Goal: Information Seeking & Learning: Learn about a topic

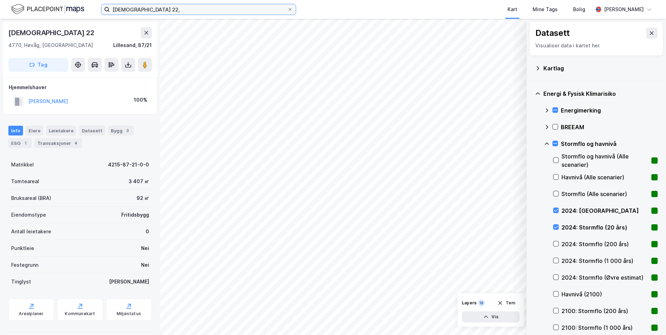
drag, startPoint x: 167, startPoint y: 11, endPoint x: 85, endPoint y: 2, distance: 82.3
click at [68, 13] on div "Nesseheia 22, Kart Mine Tags Bolig [PERSON_NAME]" at bounding box center [333, 9] width 666 height 19
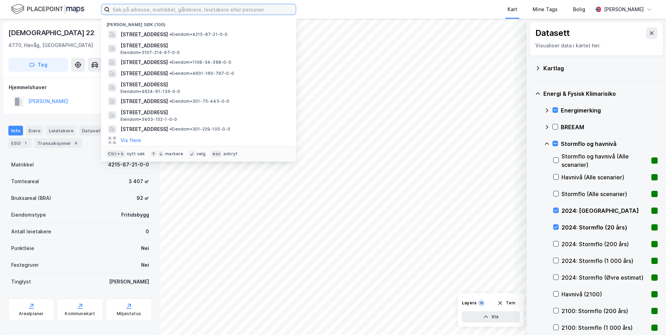
paste input "[STREET_ADDRESS]"
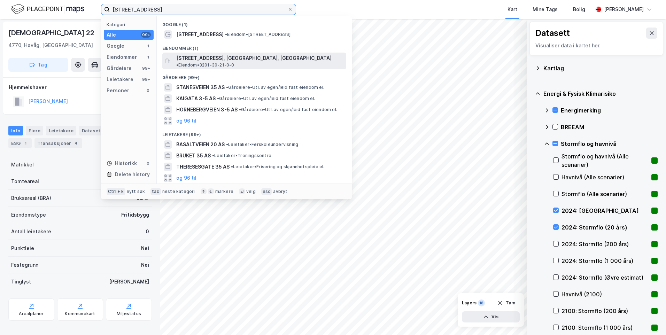
type input "[STREET_ADDRESS]"
click at [273, 58] on span "[STREET_ADDRESS], [GEOGRAPHIC_DATA], [GEOGRAPHIC_DATA]" at bounding box center [253, 58] width 155 height 8
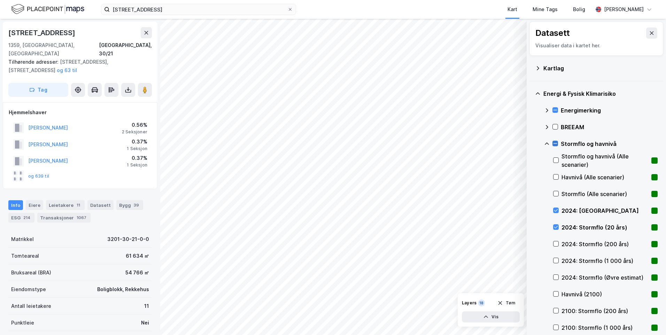
click at [554, 141] on icon at bounding box center [554, 143] width 5 height 5
click at [547, 141] on icon at bounding box center [547, 144] width 6 height 6
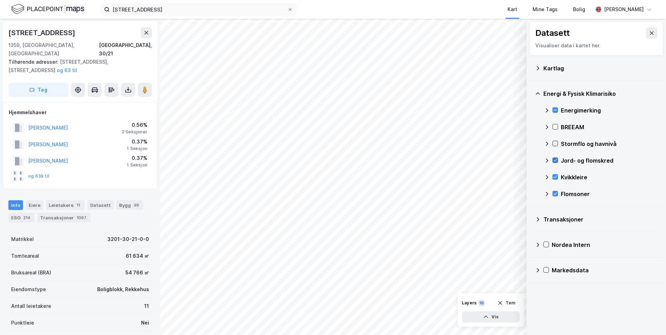
click at [553, 160] on icon at bounding box center [554, 160] width 5 height 5
click at [556, 174] on icon at bounding box center [554, 176] width 5 height 5
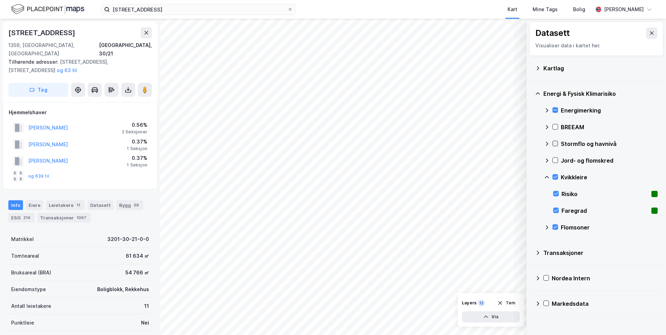
click at [545, 175] on icon at bounding box center [547, 177] width 6 height 6
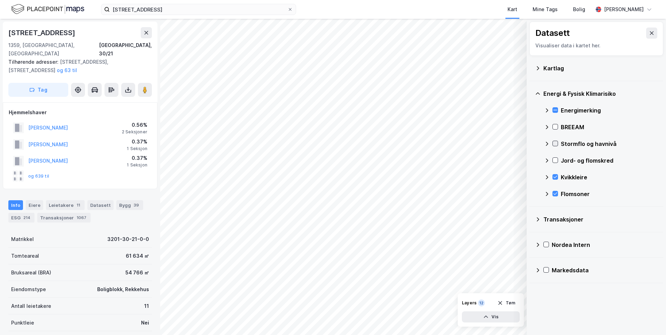
click at [553, 143] on icon at bounding box center [554, 143] width 5 height 5
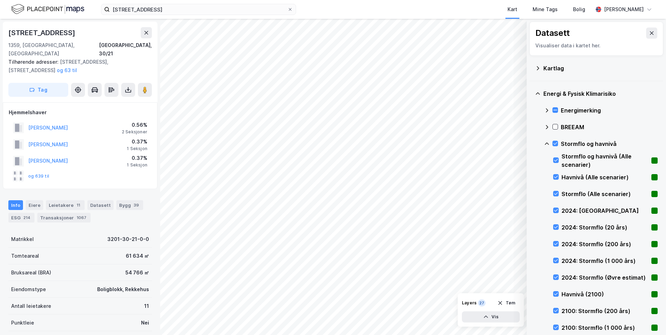
click at [545, 143] on icon at bounding box center [547, 144] width 6 height 6
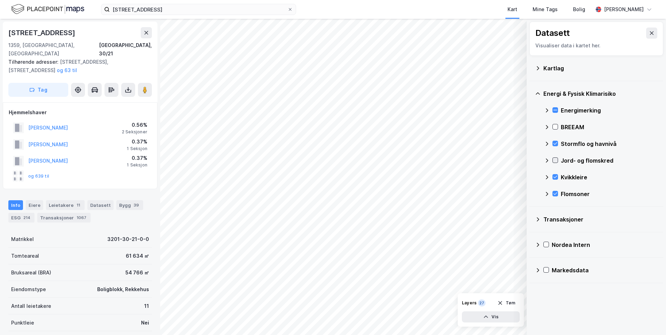
click at [554, 158] on icon at bounding box center [554, 160] width 5 height 5
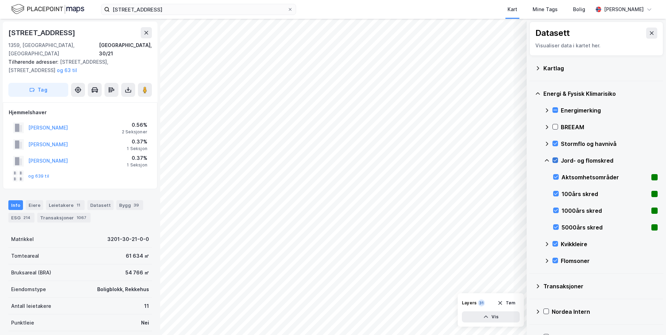
click at [546, 158] on icon at bounding box center [547, 161] width 6 height 6
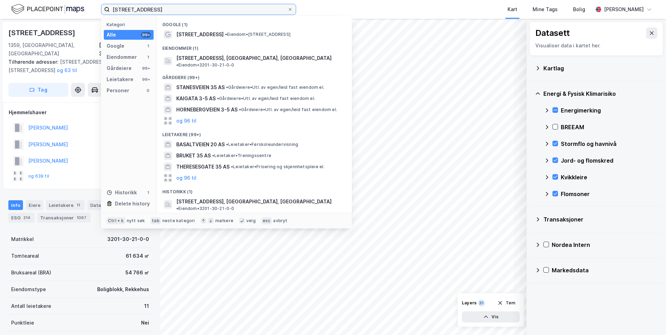
drag, startPoint x: 155, startPoint y: 12, endPoint x: 92, endPoint y: 5, distance: 64.0
click at [92, 5] on div "Basaltveien 35 Kategori Alle 99+ Google 1 Eiendommer 1 Gårdeiere 99+ Leietakere…" at bounding box center [333, 9] width 666 height 19
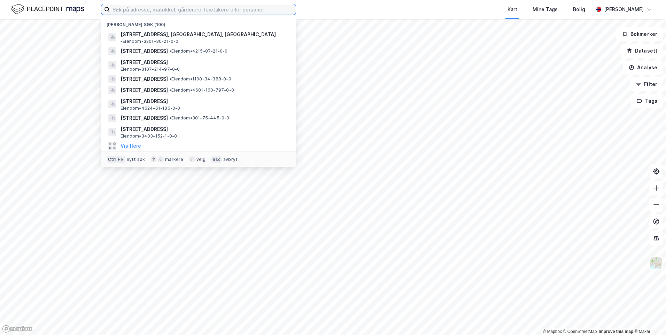
click at [262, 10] on input at bounding box center [203, 9] width 186 height 10
paste input "[STREET_ADDRESS]"
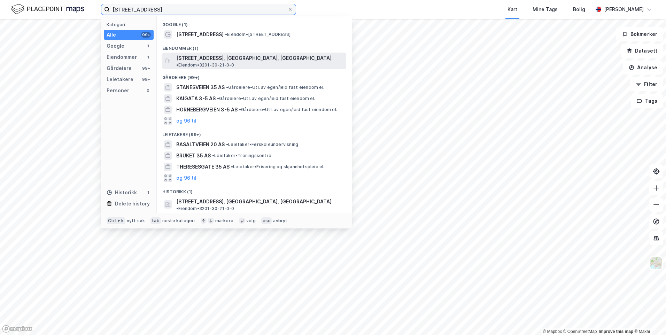
type input "[STREET_ADDRESS]"
click at [268, 57] on span "[STREET_ADDRESS], [GEOGRAPHIC_DATA], [GEOGRAPHIC_DATA]" at bounding box center [253, 58] width 155 height 8
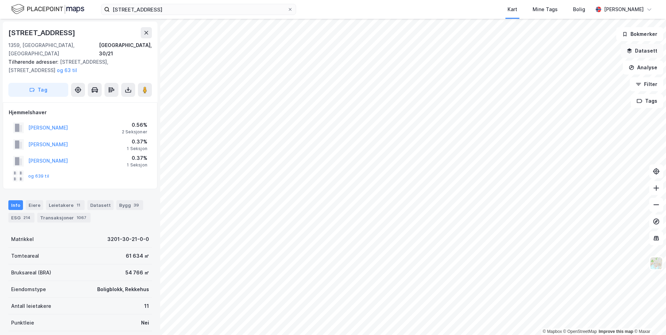
click at [640, 46] on button "Datasett" at bounding box center [641, 51] width 42 height 14
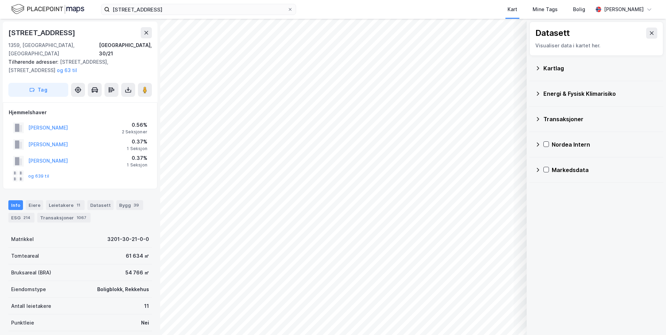
click at [537, 68] on icon at bounding box center [538, 68] width 6 height 6
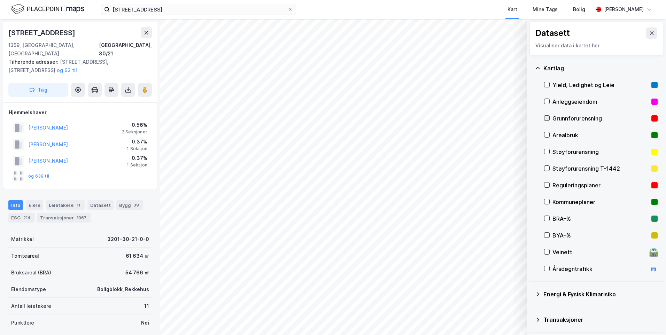
click at [548, 116] on icon at bounding box center [546, 118] width 5 height 5
click at [537, 68] on icon at bounding box center [537, 68] width 4 height 2
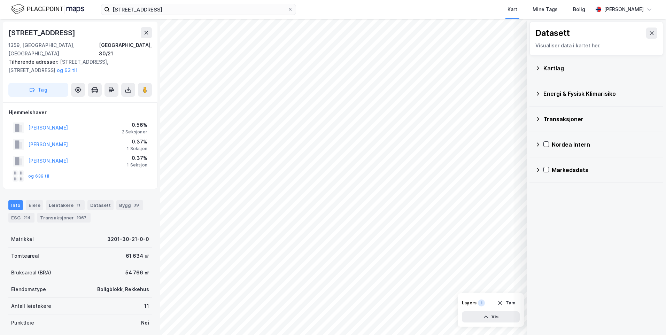
click at [538, 92] on icon at bounding box center [538, 94] width 6 height 6
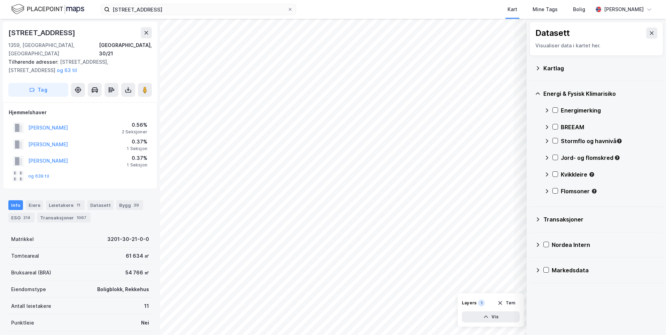
click at [546, 111] on icon at bounding box center [547, 111] width 6 height 6
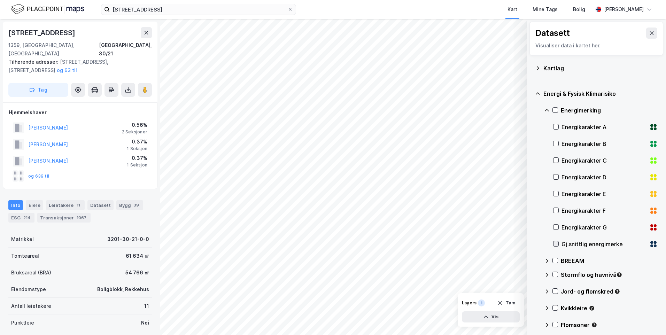
click at [555, 243] on icon at bounding box center [555, 243] width 5 height 5
click at [544, 110] on icon at bounding box center [547, 111] width 6 height 6
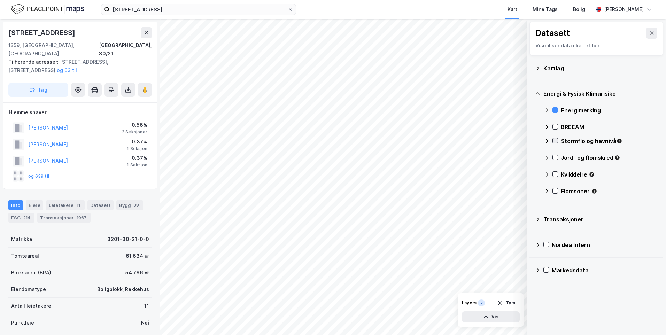
click at [556, 139] on icon at bounding box center [554, 140] width 5 height 5
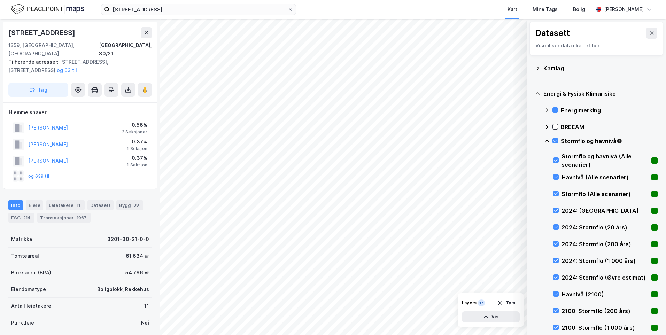
click at [547, 139] on icon at bounding box center [547, 141] width 6 height 6
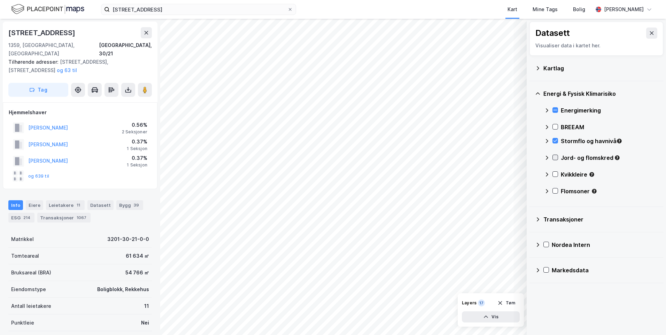
click at [555, 156] on icon at bounding box center [554, 157] width 5 height 5
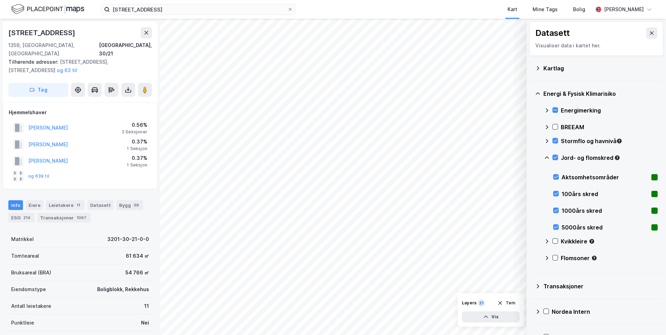
click at [545, 155] on icon at bounding box center [547, 158] width 6 height 6
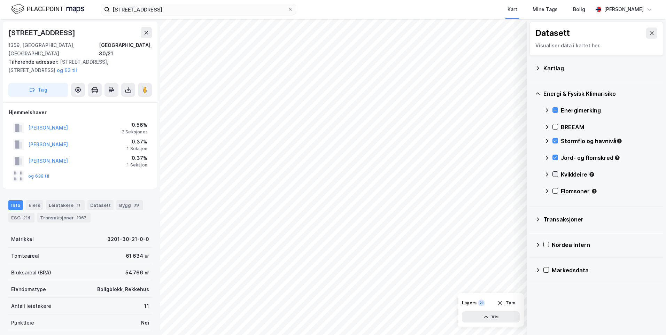
click at [556, 174] on icon at bounding box center [555, 174] width 4 height 2
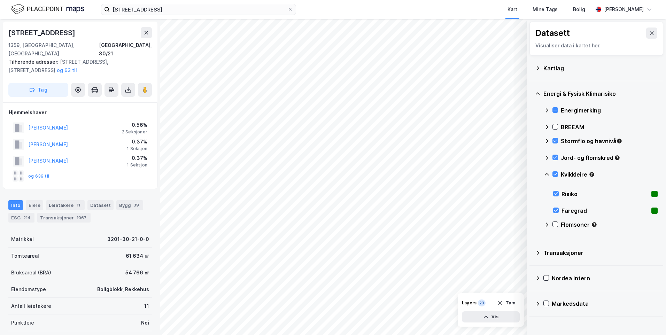
click at [546, 174] on icon at bounding box center [547, 175] width 6 height 6
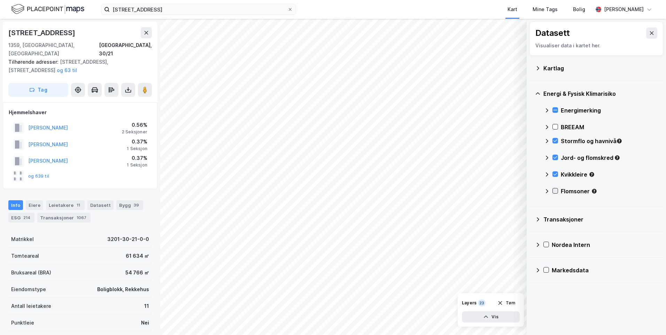
click at [556, 188] on icon at bounding box center [554, 190] width 5 height 5
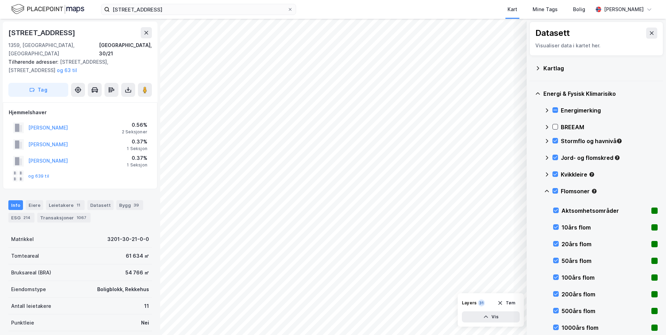
click at [545, 189] on icon at bounding box center [547, 191] width 6 height 6
